Goal: Find specific page/section: Find specific page/section

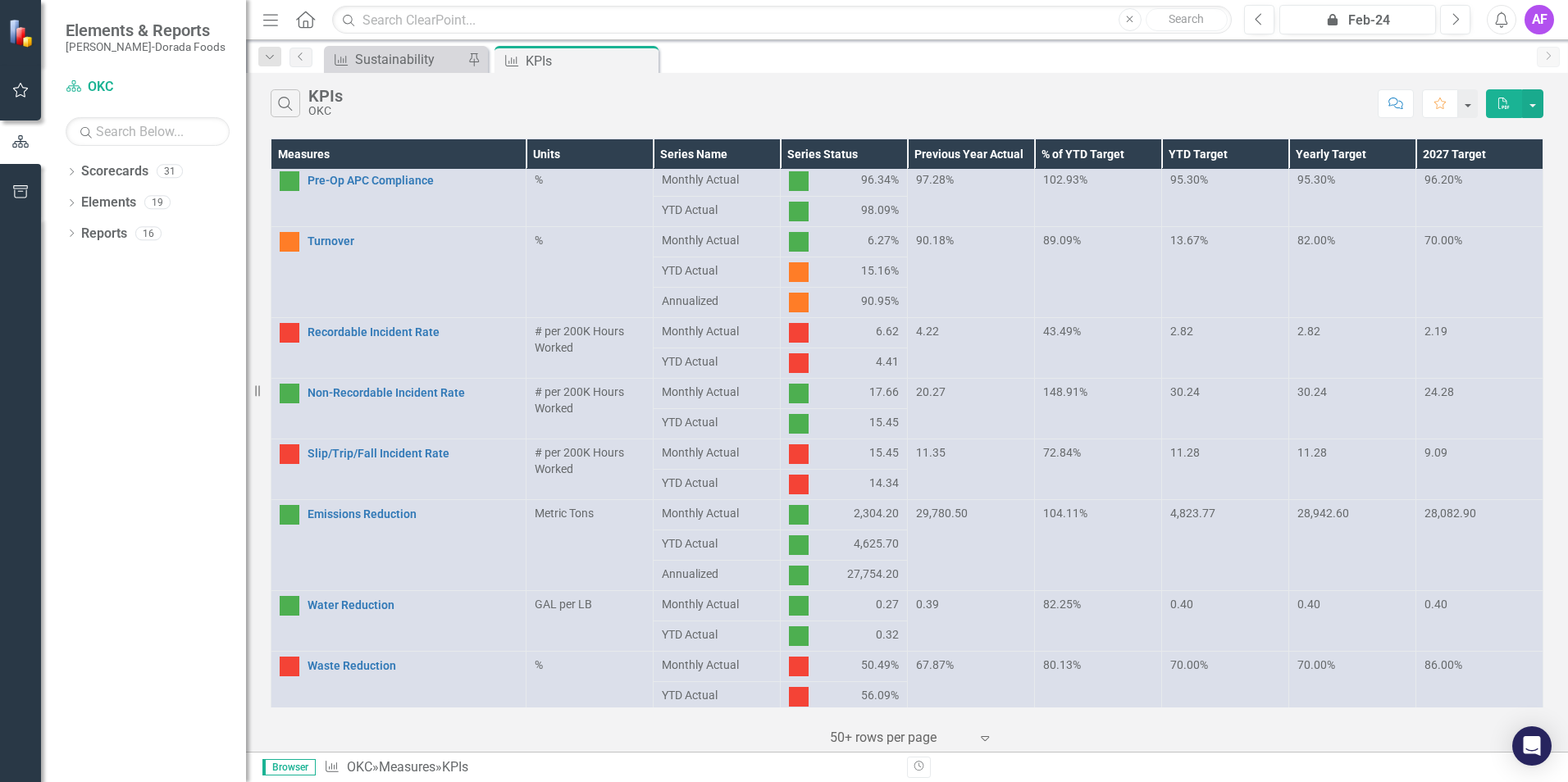
scroll to position [706, 0]
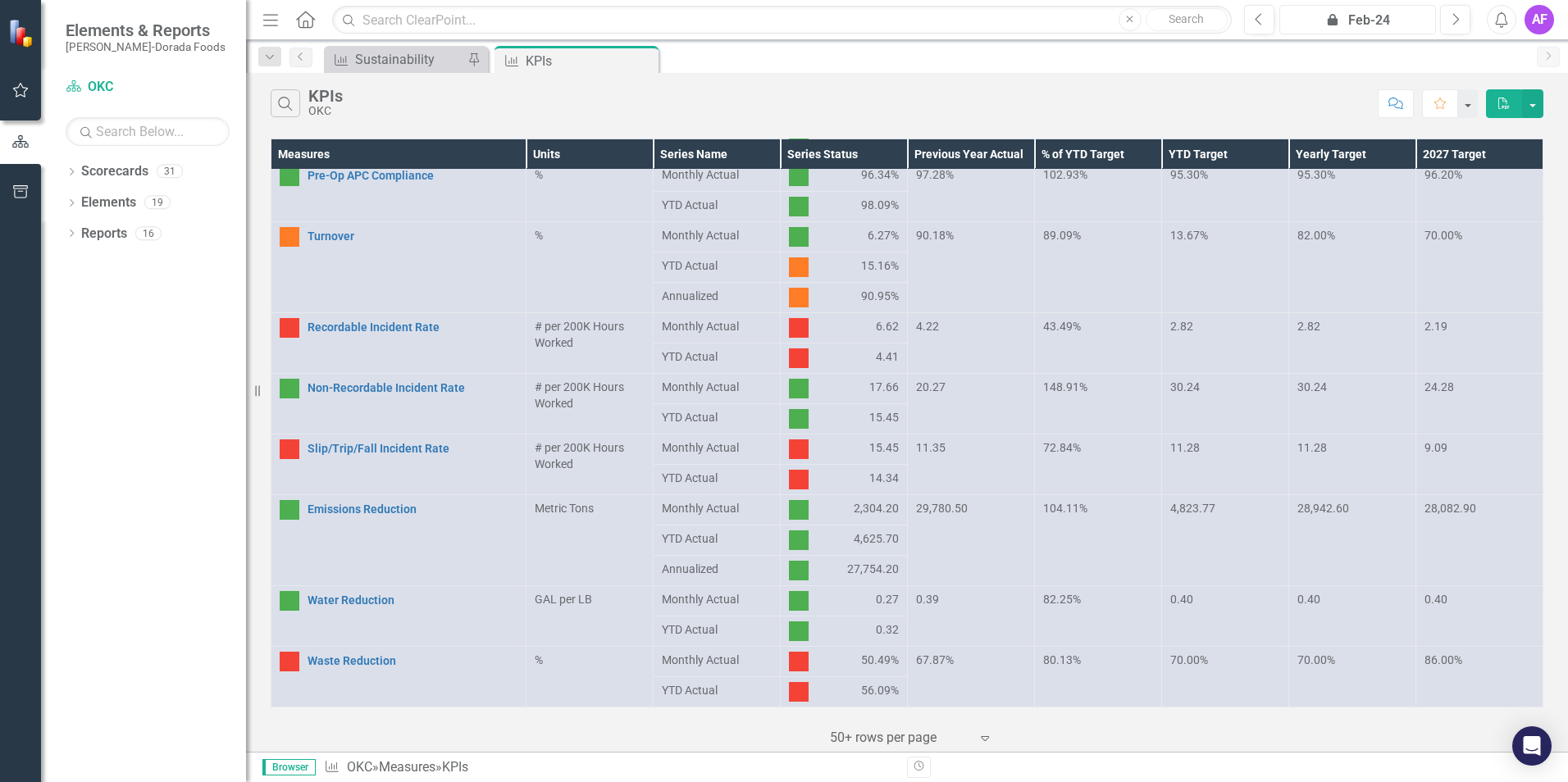
click at [1371, 16] on div "icon.lock Feb-24" at bounding box center [1357, 20] width 145 height 20
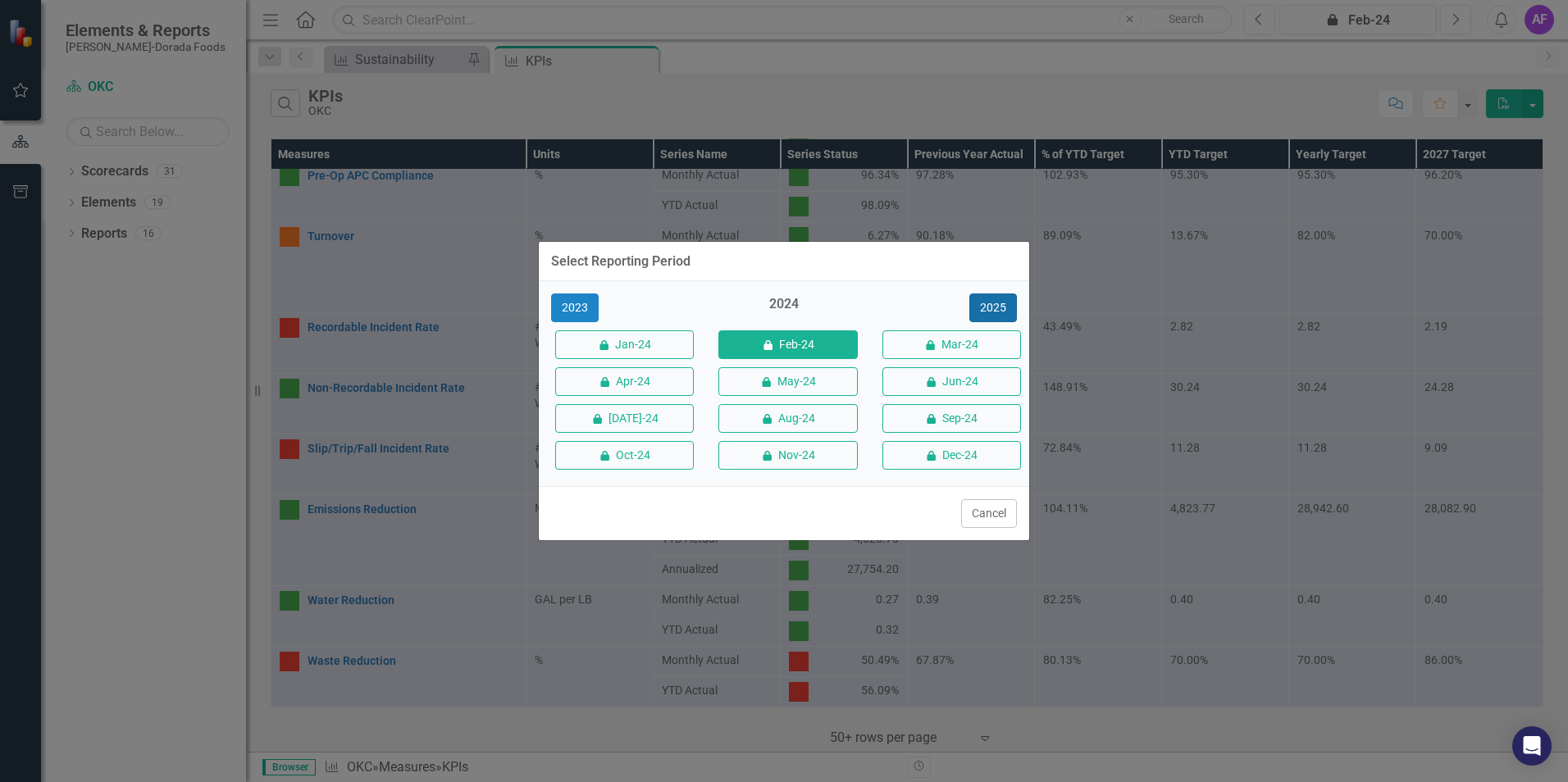
click at [998, 303] on button "2025" at bounding box center [993, 308] width 48 height 29
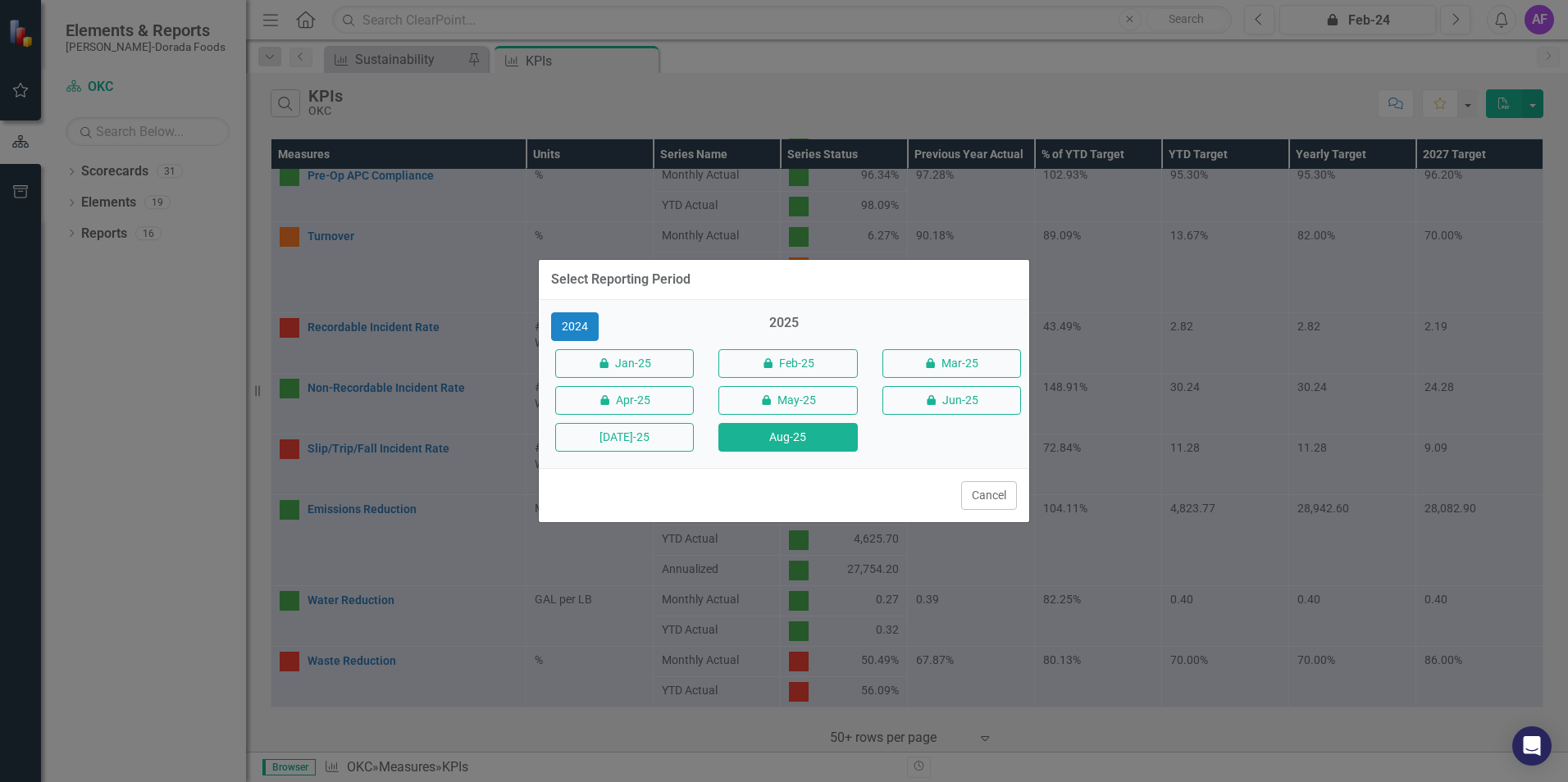
click at [838, 433] on button "Aug-25" at bounding box center [788, 437] width 139 height 29
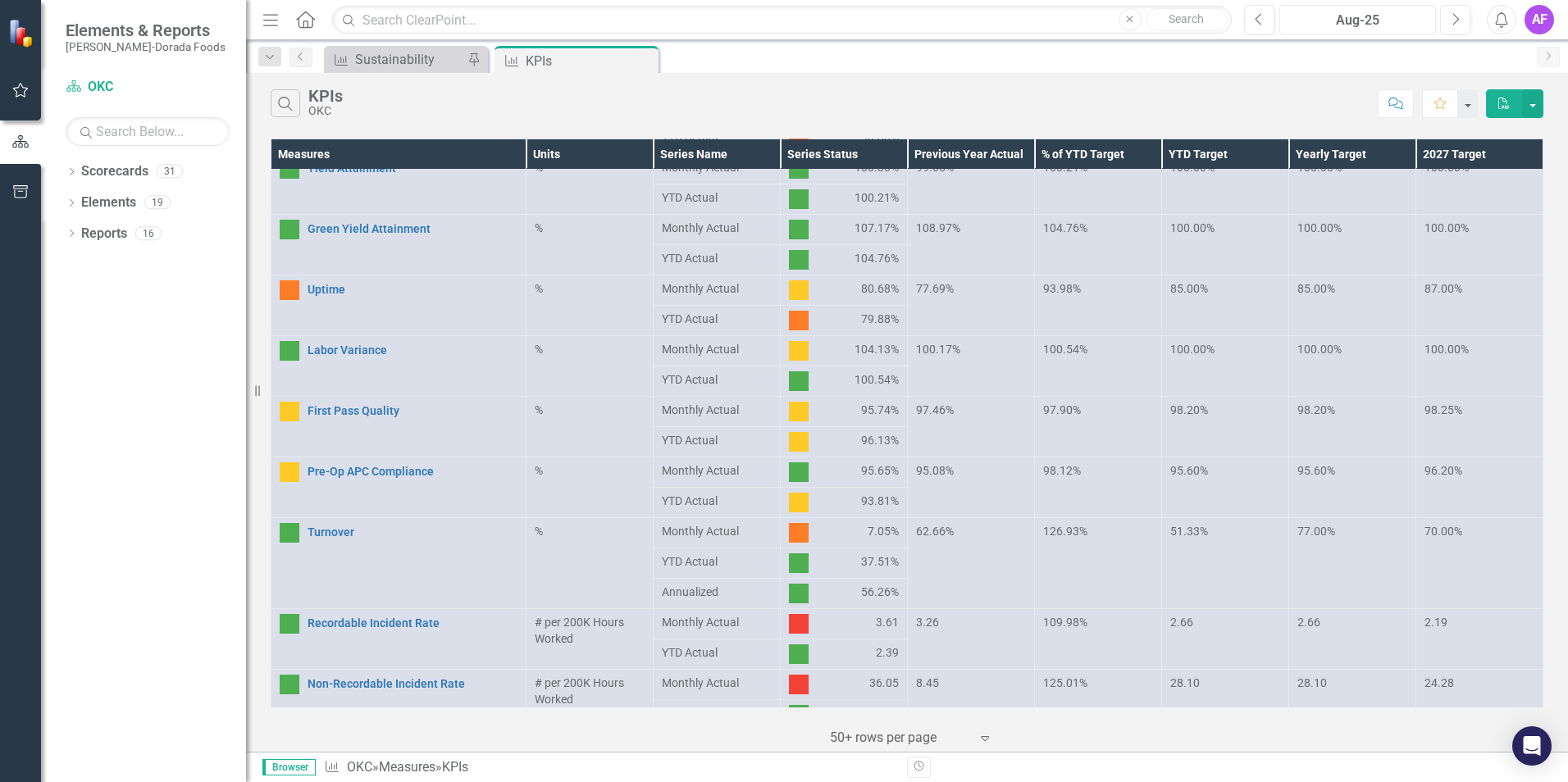
scroll to position [706, 0]
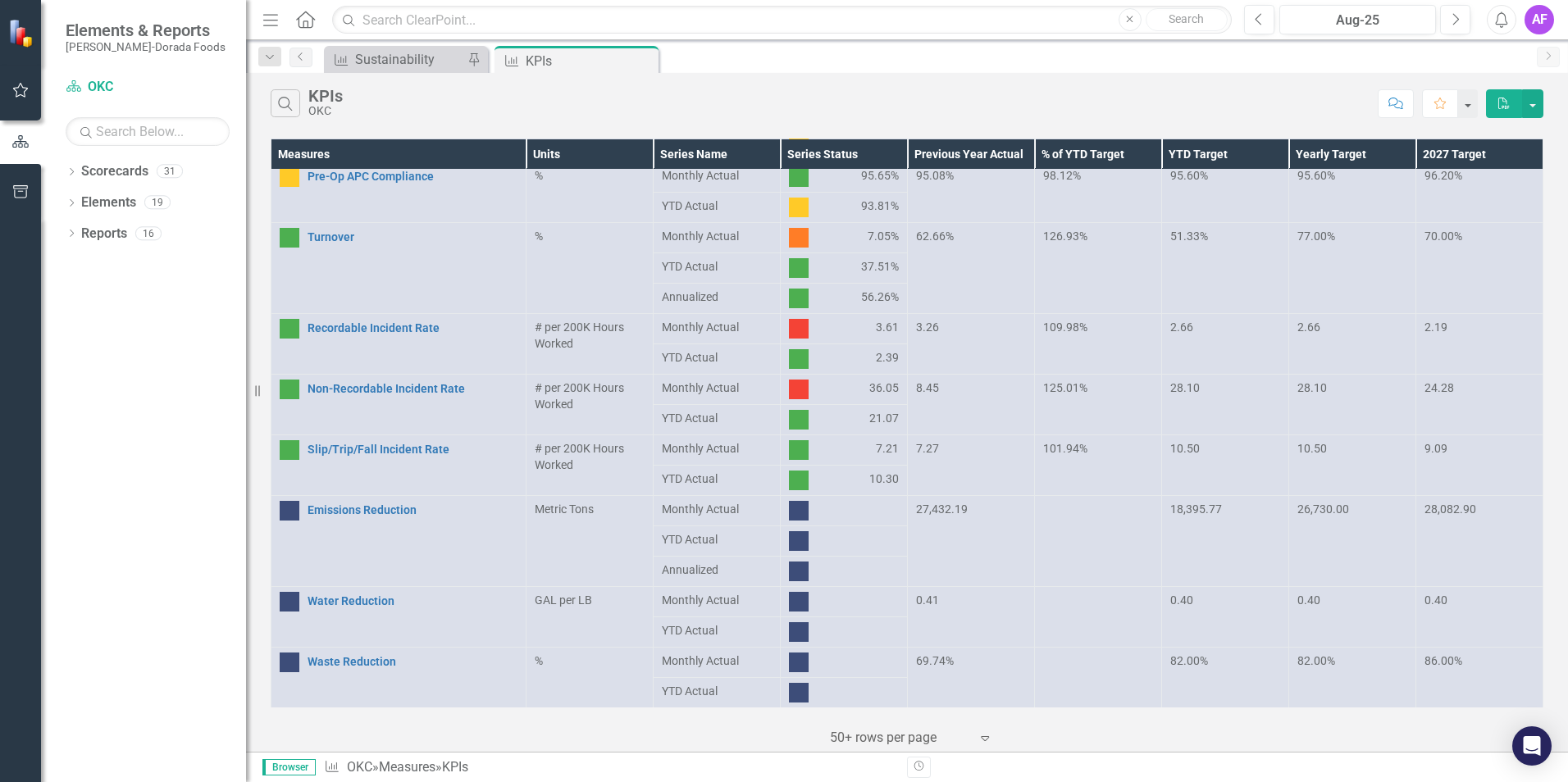
scroll to position [706, 0]
click at [73, 167] on div "Dropdown" at bounding box center [71, 173] width 11 height 14
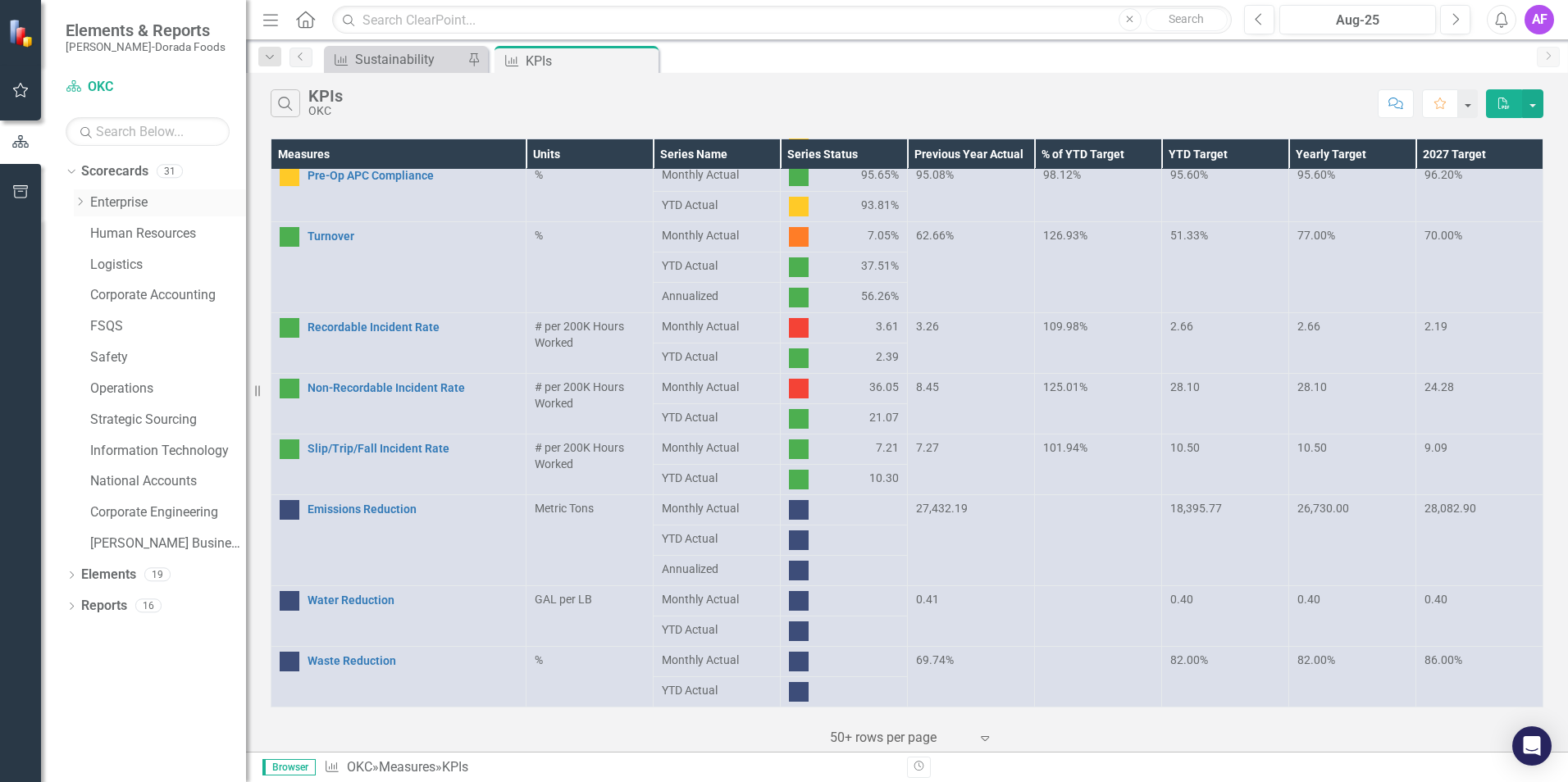
click at [80, 196] on div "Dropdown Enterprise" at bounding box center [160, 202] width 172 height 27
click at [81, 204] on icon "Dropdown" at bounding box center [80, 201] width 12 height 10
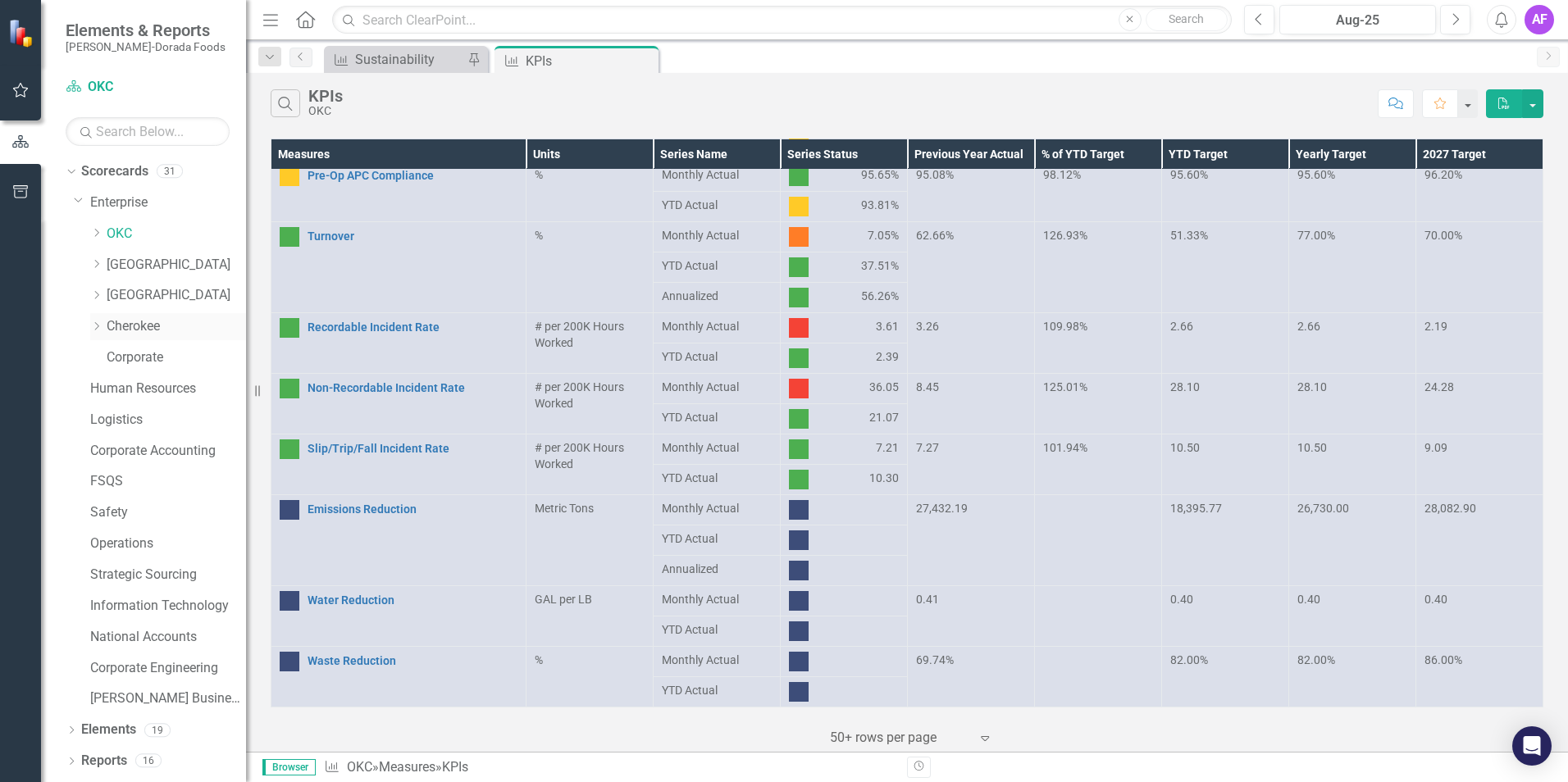
click at [135, 331] on link "Cherokee" at bounding box center [176, 327] width 140 height 19
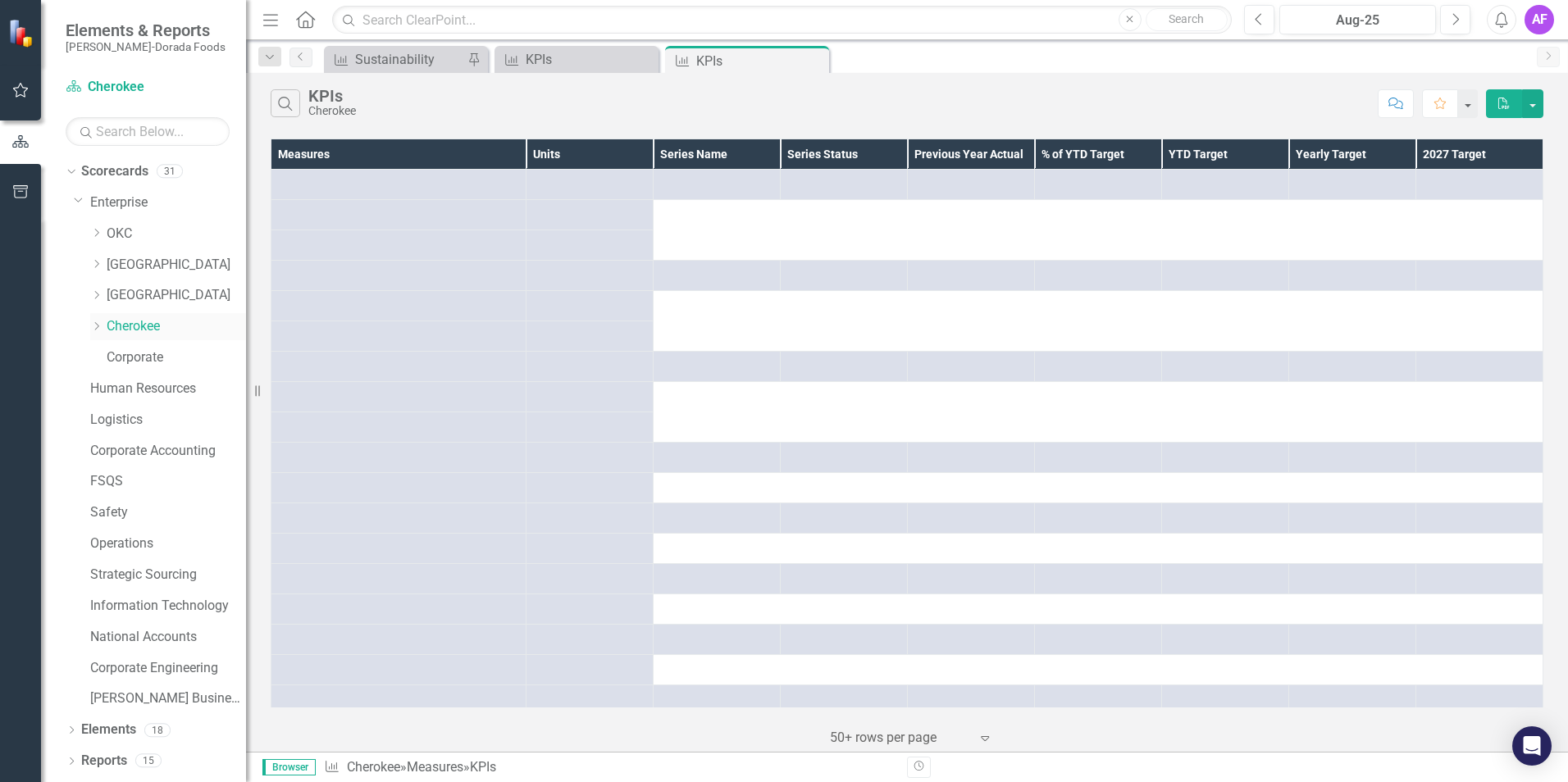
scroll to position [645, 0]
